Goal: Find specific page/section: Find specific page/section

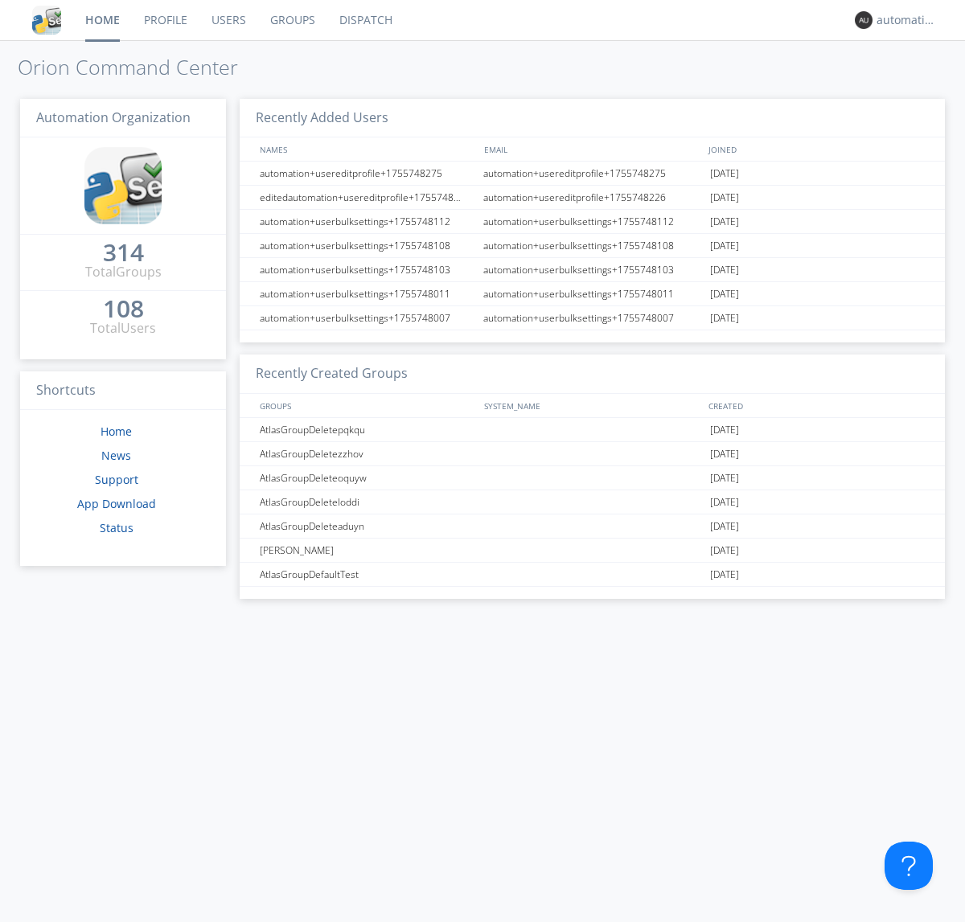
click at [364, 20] on link "Dispatch" at bounding box center [365, 20] width 77 height 40
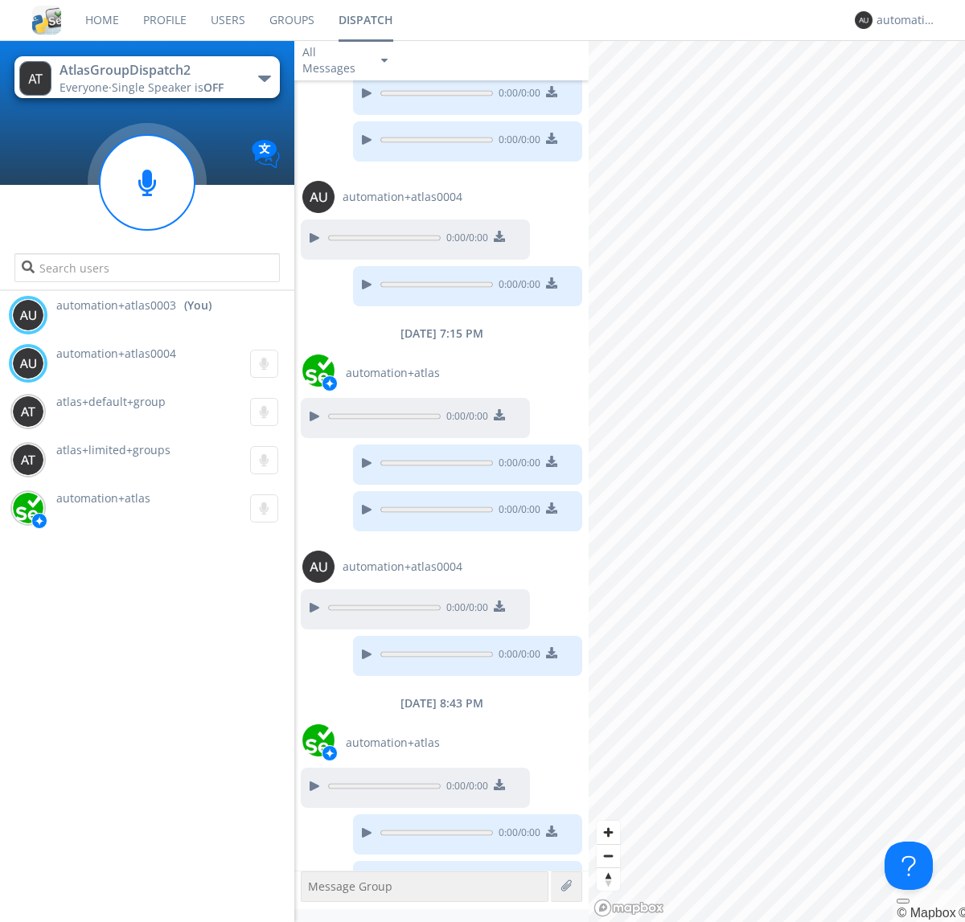
scroll to position [608, 0]
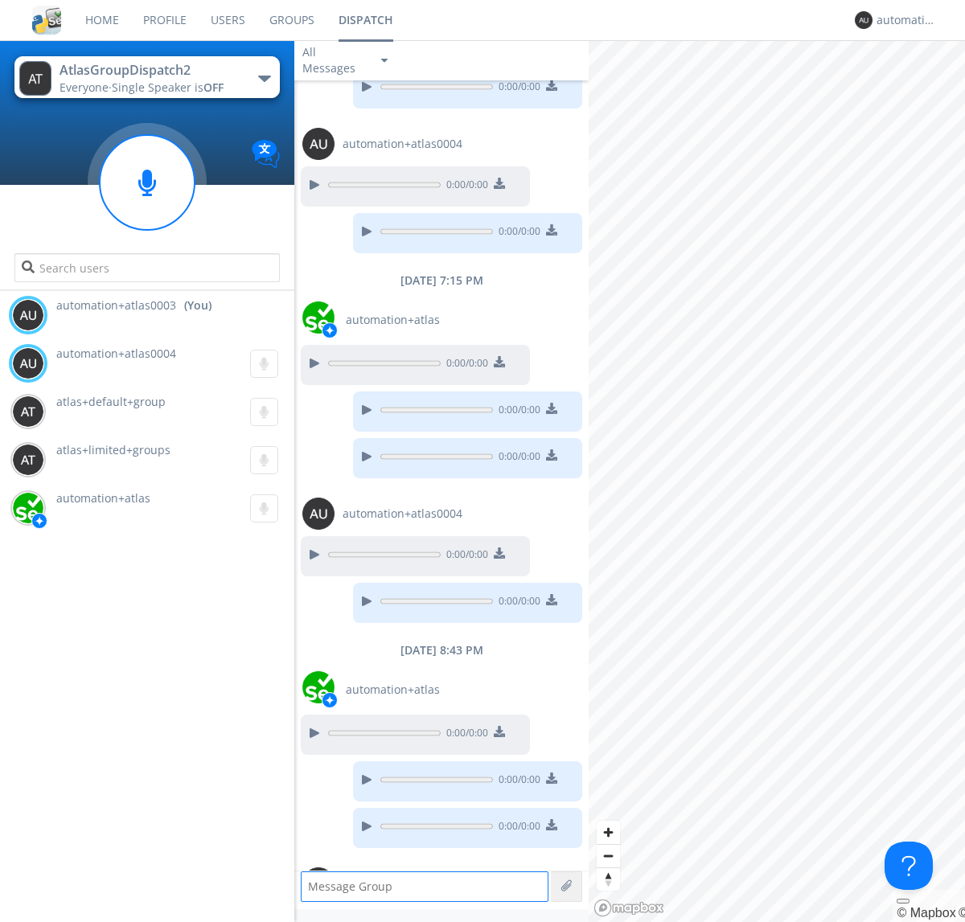
click at [264, 78] on div "button" at bounding box center [264, 79] width 13 height 6
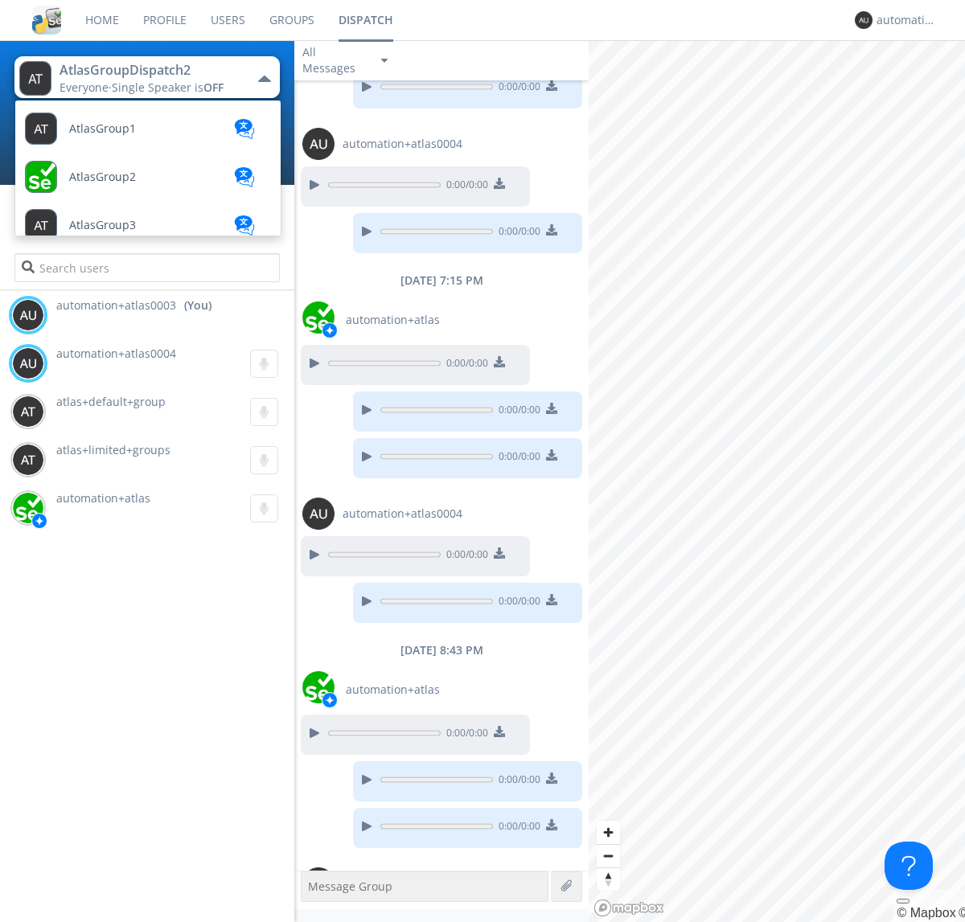
click at [125, 135] on span "AtlasGroupDispatch3" at bounding box center [102, 129] width 67 height 12
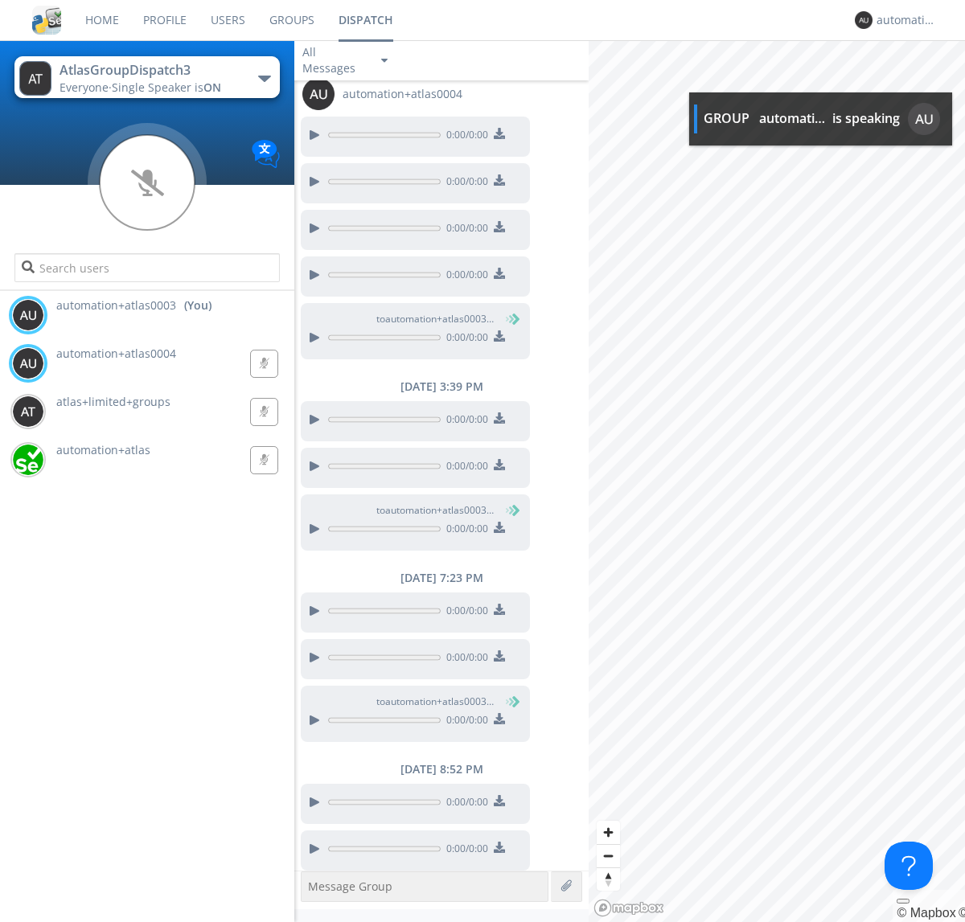
scroll to position [51, 0]
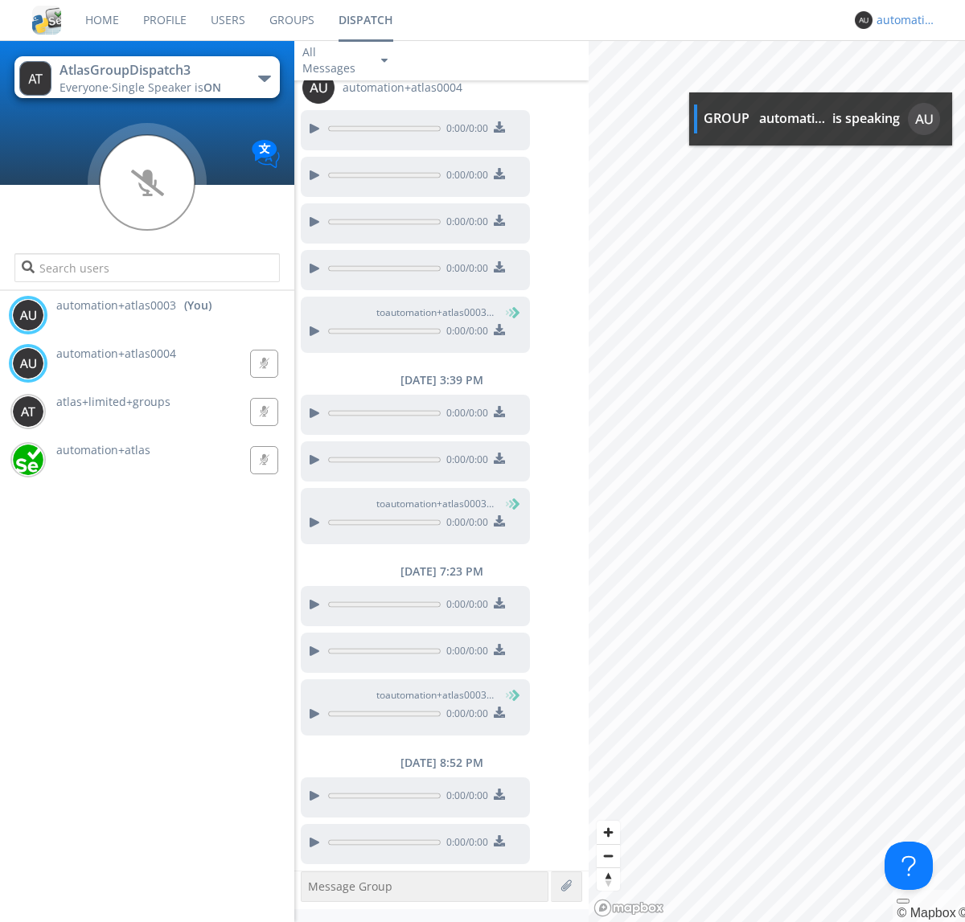
click at [902, 20] on div "automation+atlas0003" at bounding box center [906, 20] width 60 height 16
